Goal: Transaction & Acquisition: Book appointment/travel/reservation

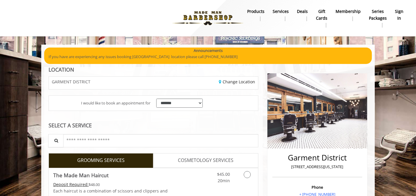
click at [399, 14] on b "sign in" at bounding box center [399, 14] width 8 height 13
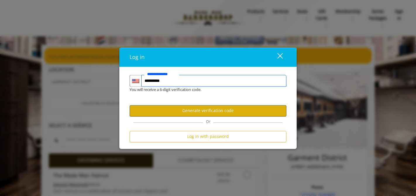
type input "**********"
click at [197, 115] on button "Generate verification code" at bounding box center [208, 110] width 157 height 11
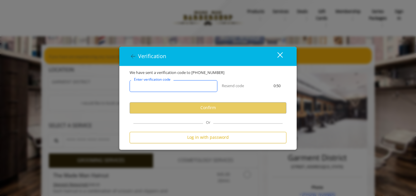
click at [205, 89] on input "Enter verification code" at bounding box center [174, 86] width 88 height 12
paste input "******"
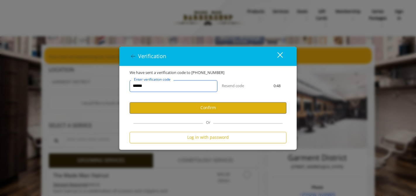
type input "******"
click at [201, 107] on button "Confirm" at bounding box center [208, 107] width 157 height 11
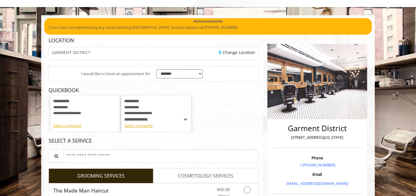
scroll to position [30, 0]
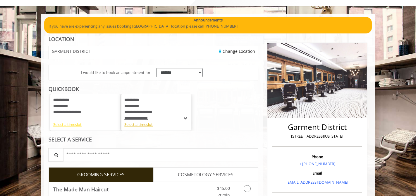
click at [75, 126] on div "Select a timeslot" at bounding box center [85, 124] width 64 height 6
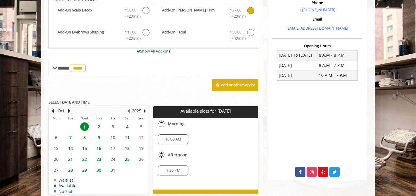
scroll to position [179, 0]
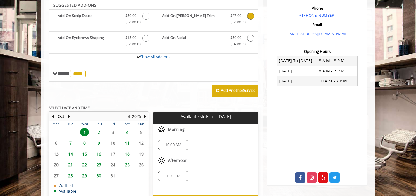
click at [83, 135] on span "1" at bounding box center [84, 132] width 9 height 8
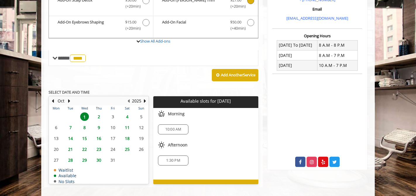
scroll to position [200, 0]
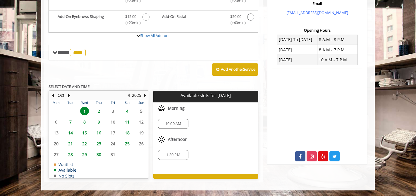
click at [101, 111] on span "2" at bounding box center [99, 111] width 9 height 8
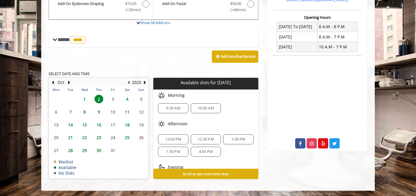
scroll to position [0, 0]
click at [87, 98] on span "1" at bounding box center [84, 99] width 9 height 8
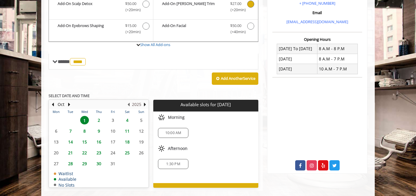
scroll to position [200, 0]
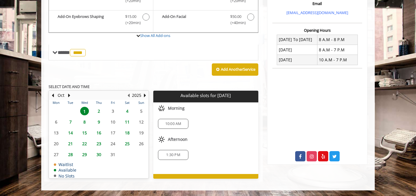
click at [181, 125] on span "10:00 AM" at bounding box center [173, 123] width 25 height 5
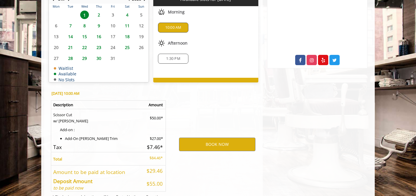
scroll to position [323, 0]
